Goal: Find specific page/section: Find specific page/section

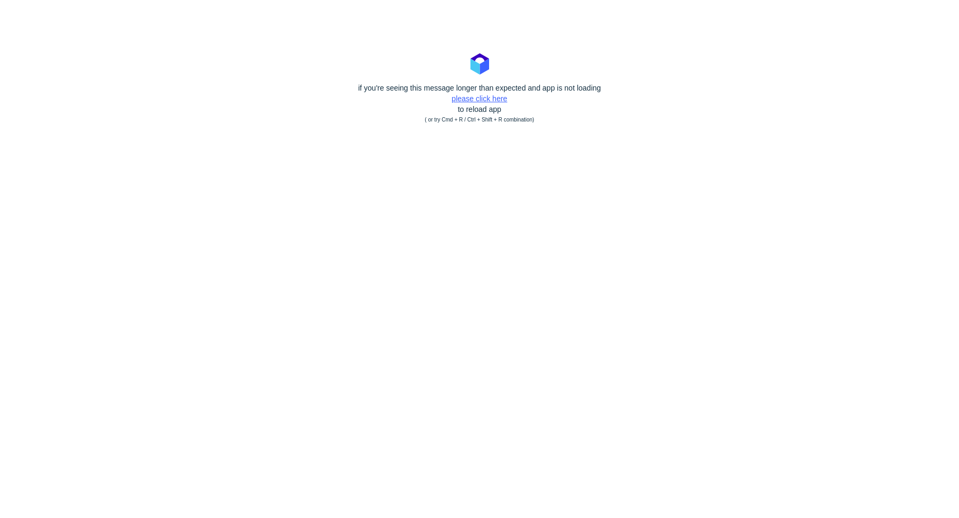
click at [475, 96] on link "please click here" at bounding box center [479, 98] width 55 height 9
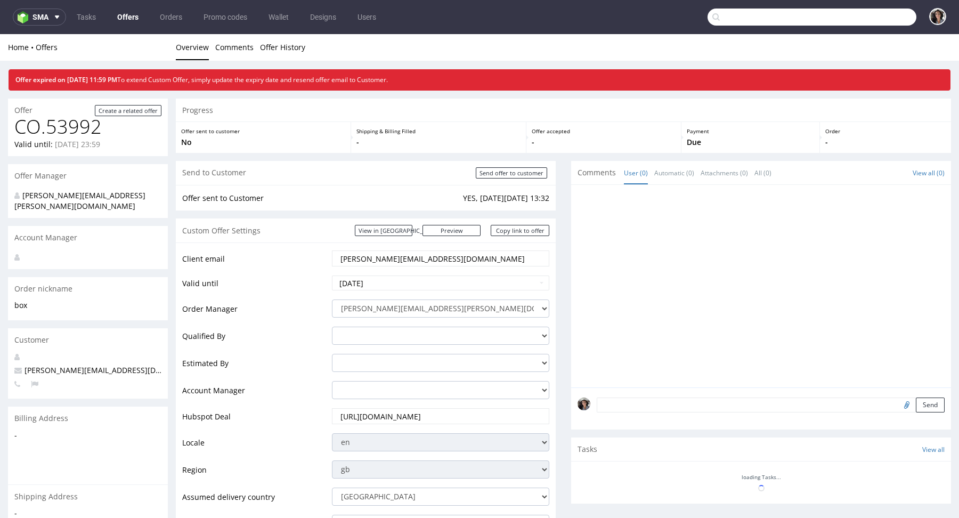
click at [857, 19] on input "text" at bounding box center [811, 17] width 209 height 17
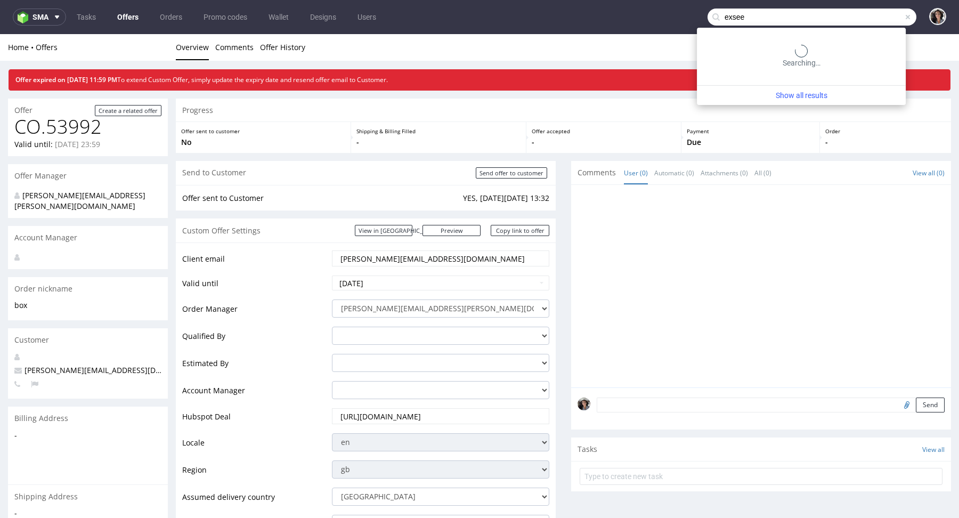
type input "exsee"
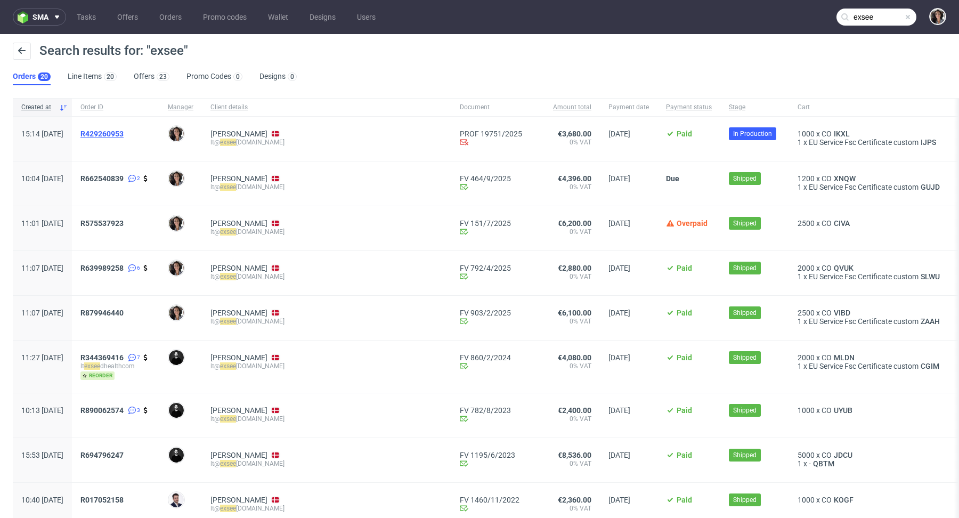
click at [124, 132] on span "R429260953" at bounding box center [101, 133] width 43 height 9
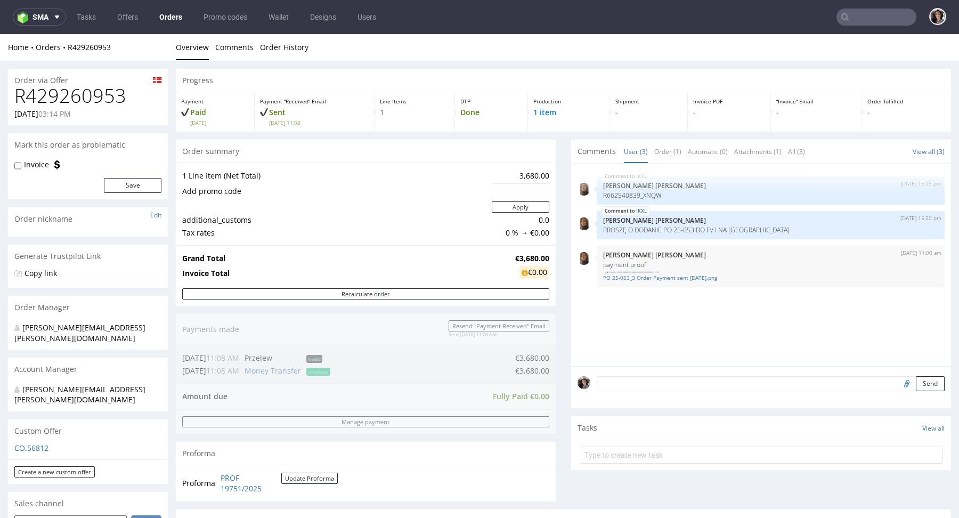
scroll to position [491, 0]
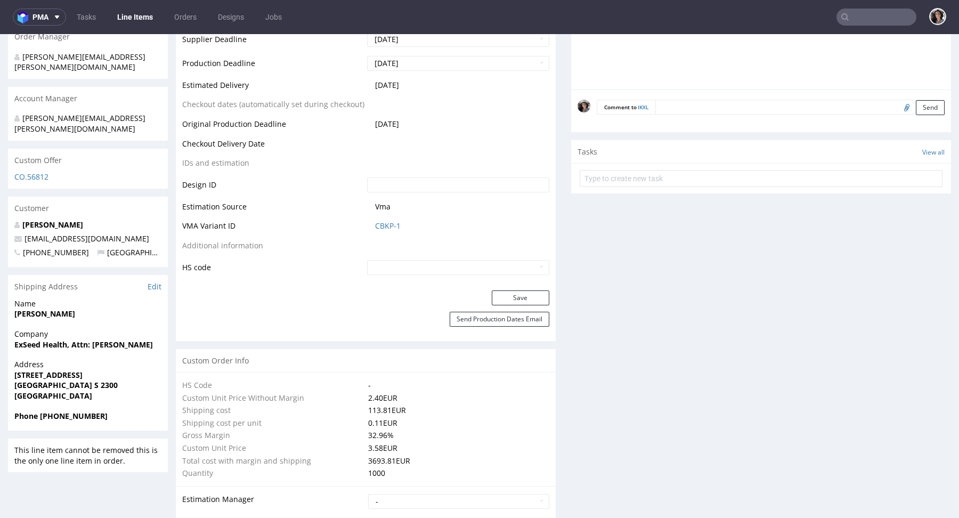
scroll to position [767, 0]
